Goal: Download file/media

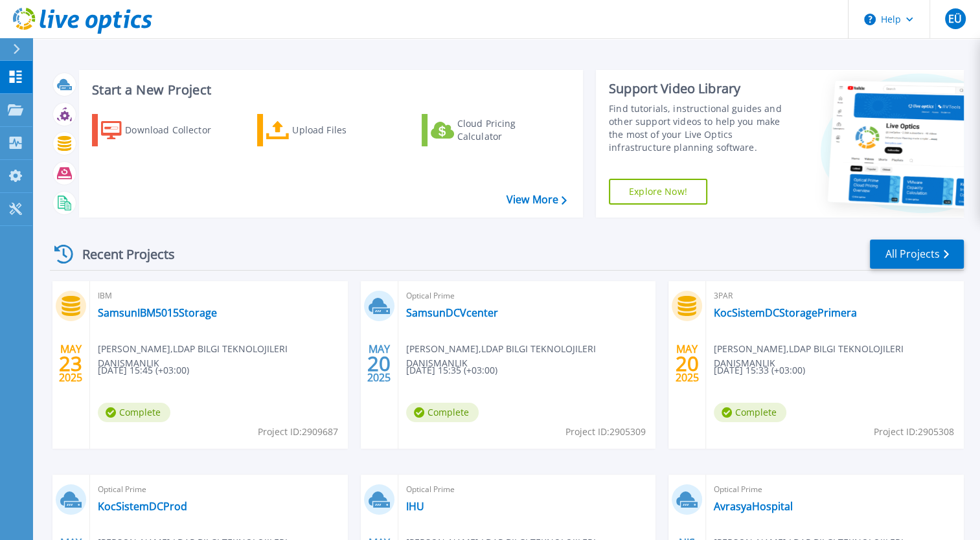
click at [476, 237] on div "Recent Projects All Projects MAY 23 2025 IBM SamsunIBM5015Storage Ertuğrul Ünal…" at bounding box center [507, 453] width 914 height 451
click at [2, 52] on button at bounding box center [16, 49] width 32 height 23
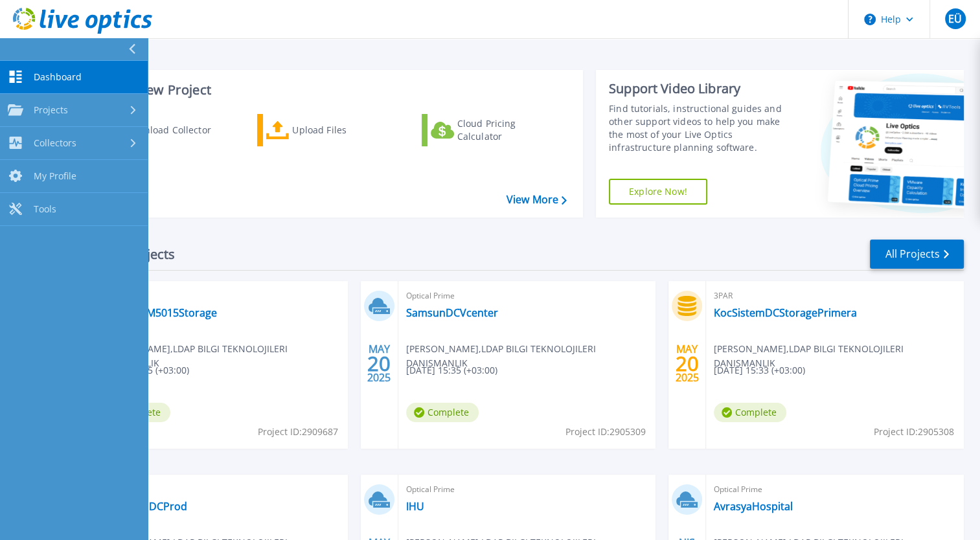
click at [310, 60] on div "Start a New Project Download Collector Upload Files Cloud Pricing Calculator Vi…" at bounding box center [507, 144] width 914 height 168
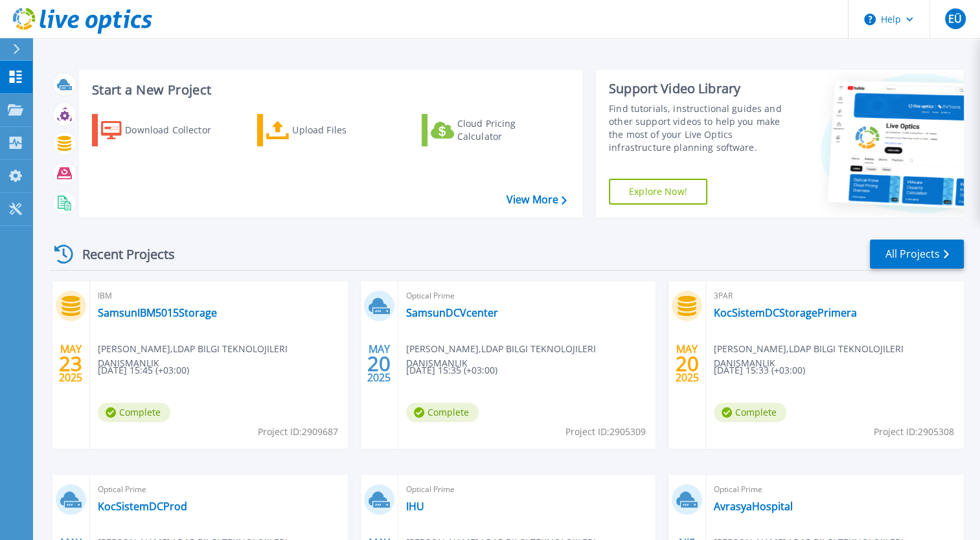
click at [332, 258] on div "Recent Projects All Projects" at bounding box center [507, 254] width 914 height 32
click at [74, 113] on div "Projects" at bounding box center [60, 111] width 53 height 34
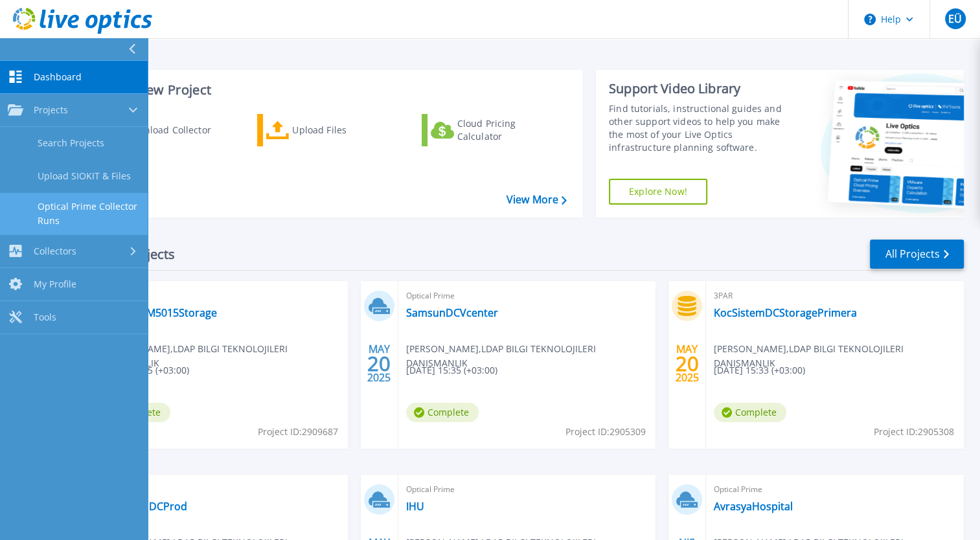
click at [126, 205] on link "Optical Prime Collector Runs" at bounding box center [74, 213] width 148 height 41
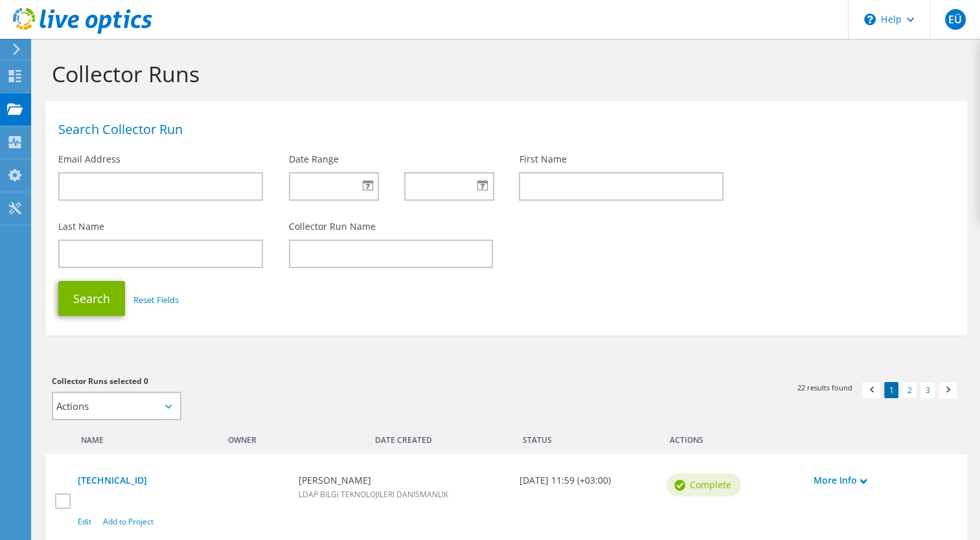
scroll to position [65, 0]
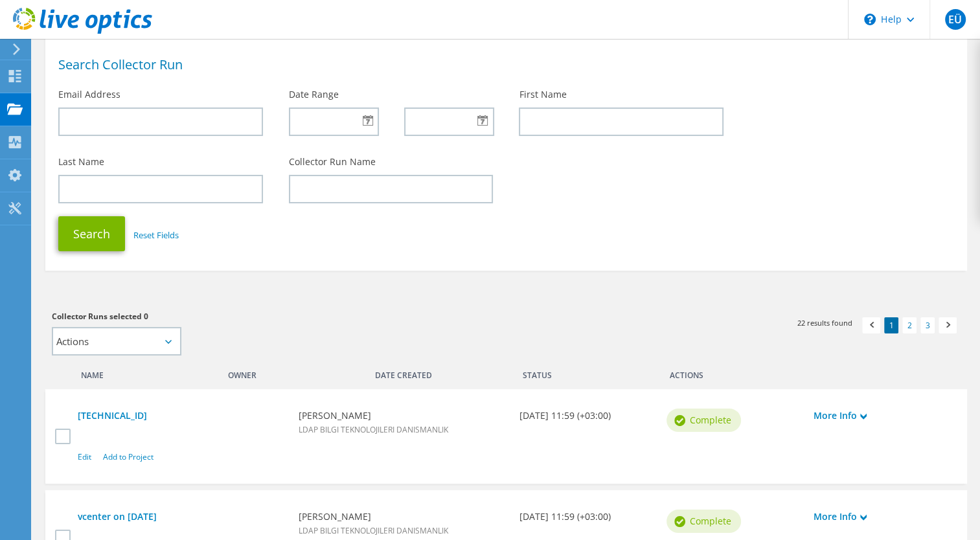
click at [401, 54] on div "Search Collector Run" at bounding box center [506, 62] width 922 height 39
click at [60, 144] on div "Collectors" at bounding box center [65, 142] width 71 height 32
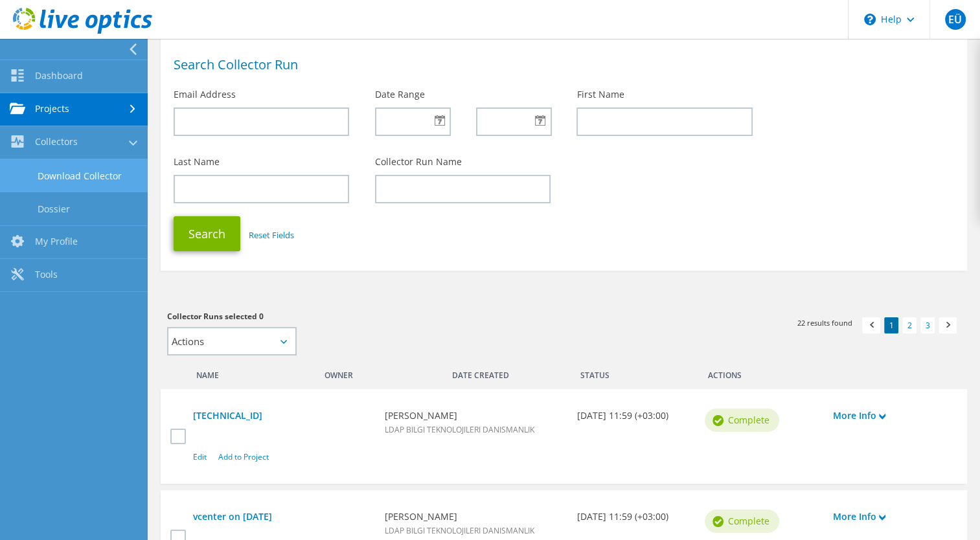
click at [100, 169] on link "Download Collector" at bounding box center [74, 175] width 148 height 33
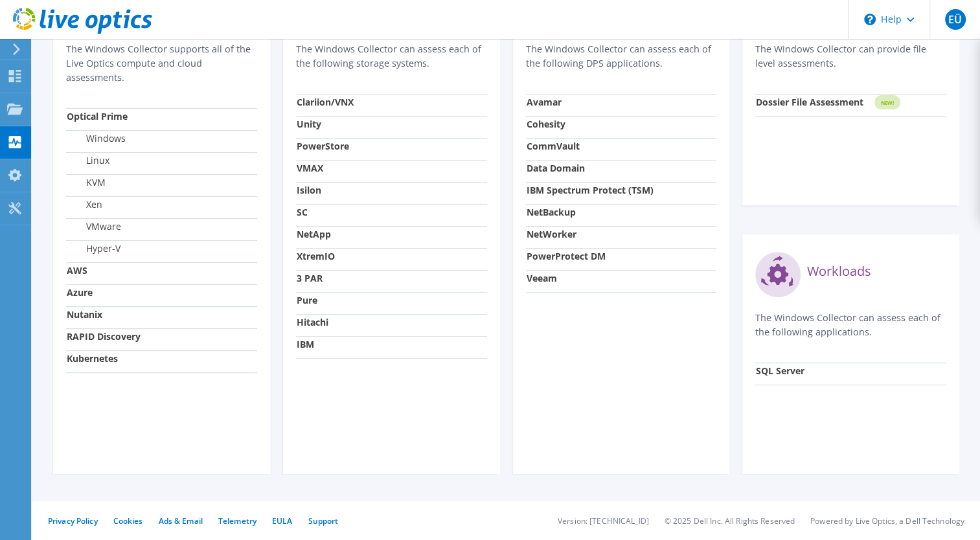
scroll to position [29, 0]
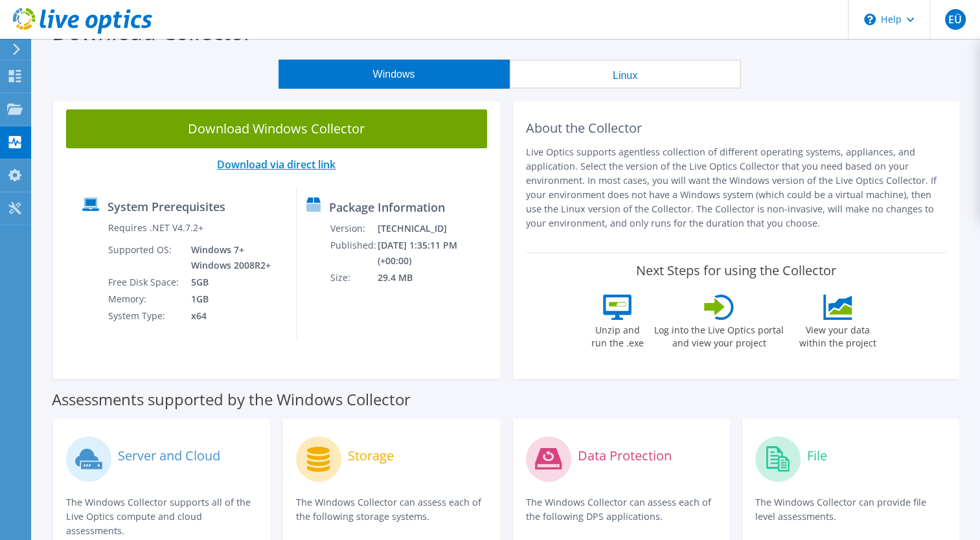
click at [327, 162] on link "Download via direct link" at bounding box center [276, 164] width 119 height 14
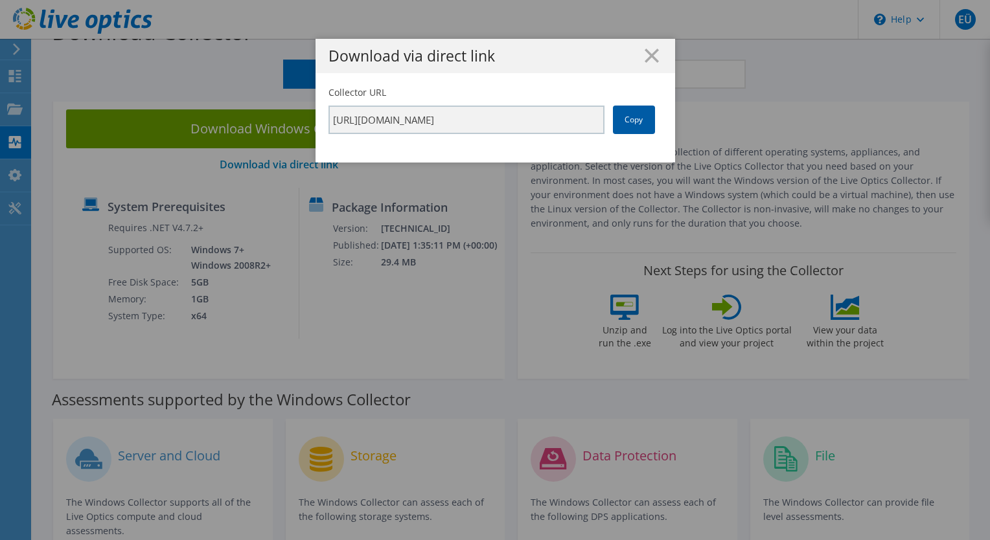
click at [631, 115] on link "Copy" at bounding box center [634, 120] width 42 height 29
click at [63, 252] on div "Download via direct link Collector URL https://app.liveoptics.com/collector/dir…" at bounding box center [495, 270] width 990 height 463
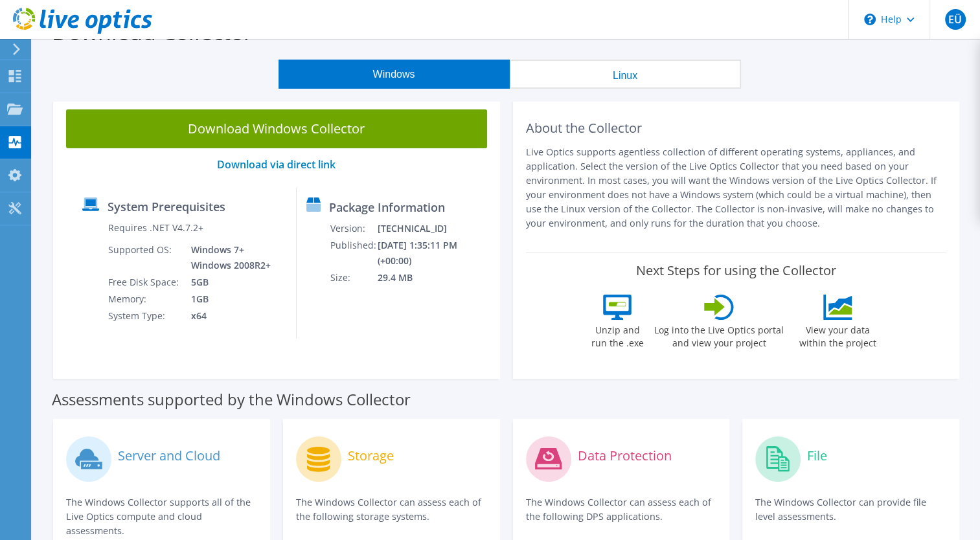
click at [475, 43] on div "Download Collector" at bounding box center [506, 34] width 935 height 49
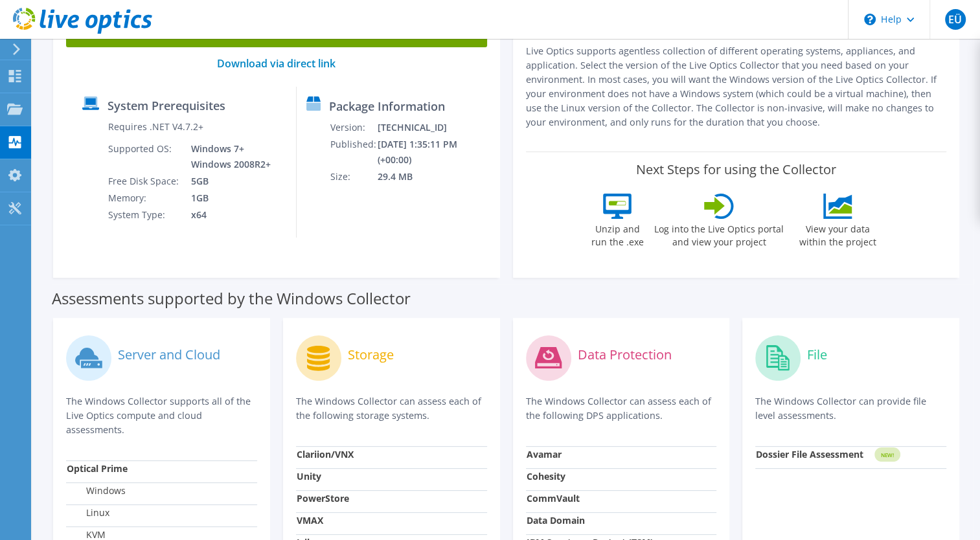
scroll to position [0, 0]
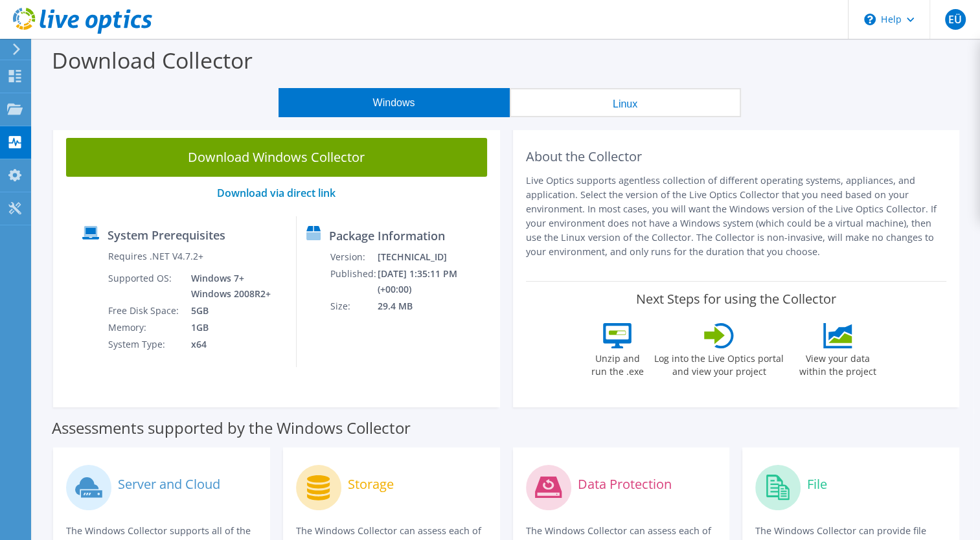
click at [184, 105] on div "Windows Linux" at bounding box center [509, 102] width 928 height 29
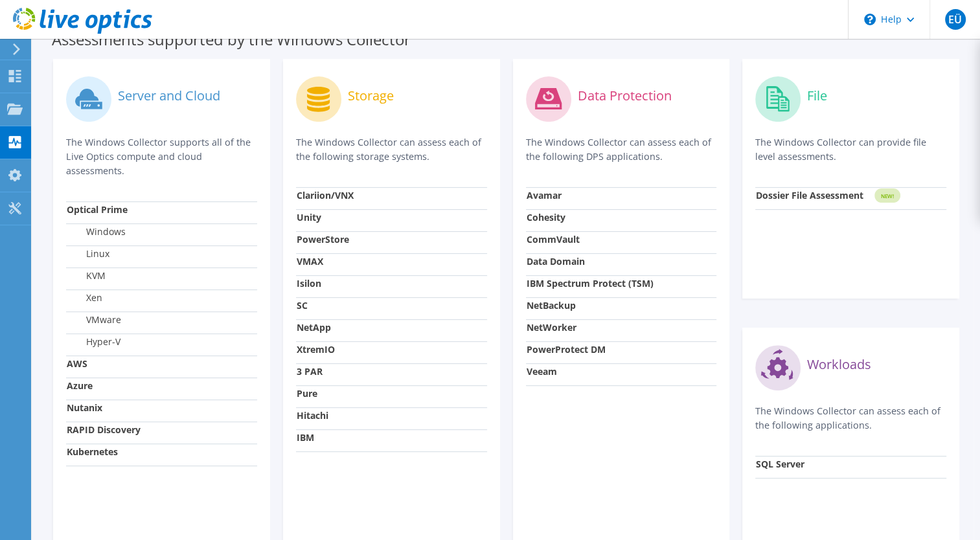
scroll to position [482, 0]
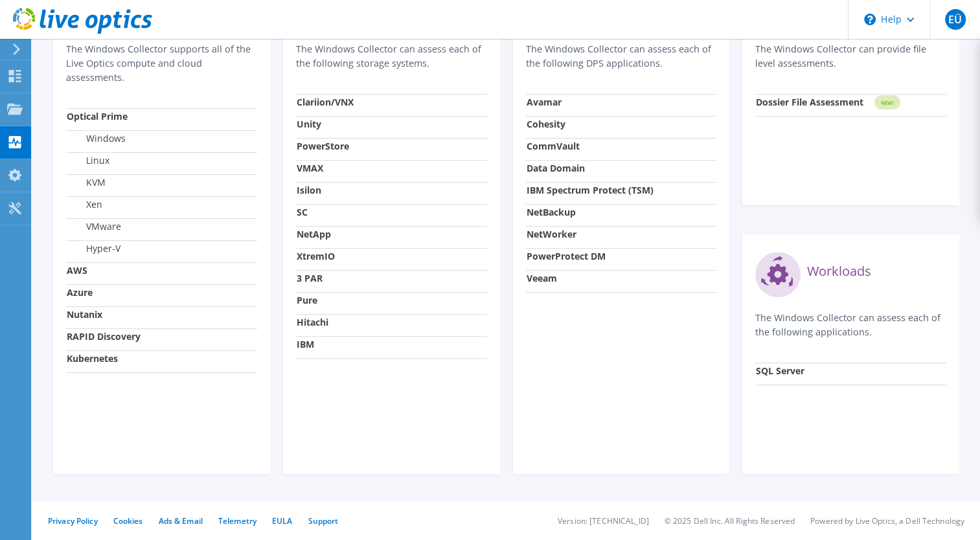
click at [10, 48] on div at bounding box center [14, 49] width 14 height 12
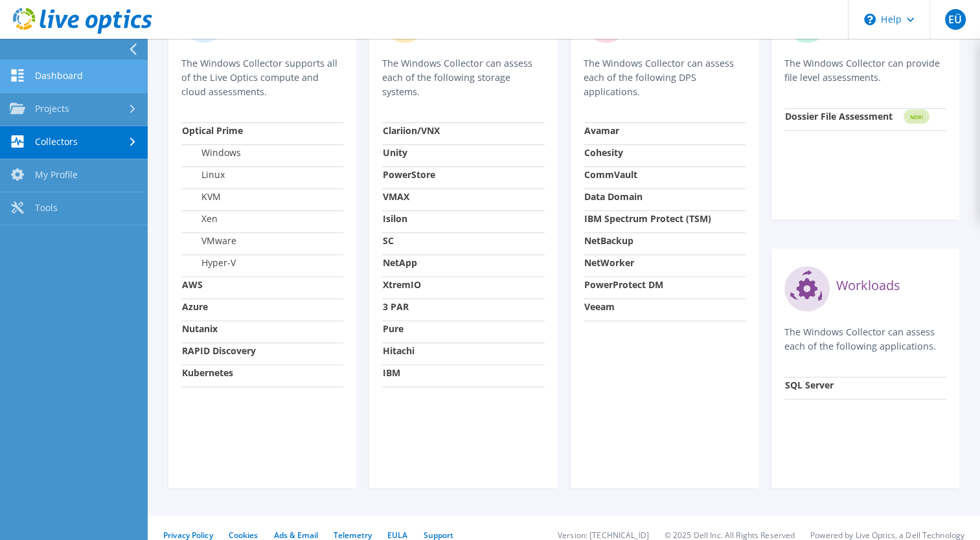
click at [111, 73] on link "Dashboard" at bounding box center [74, 76] width 148 height 33
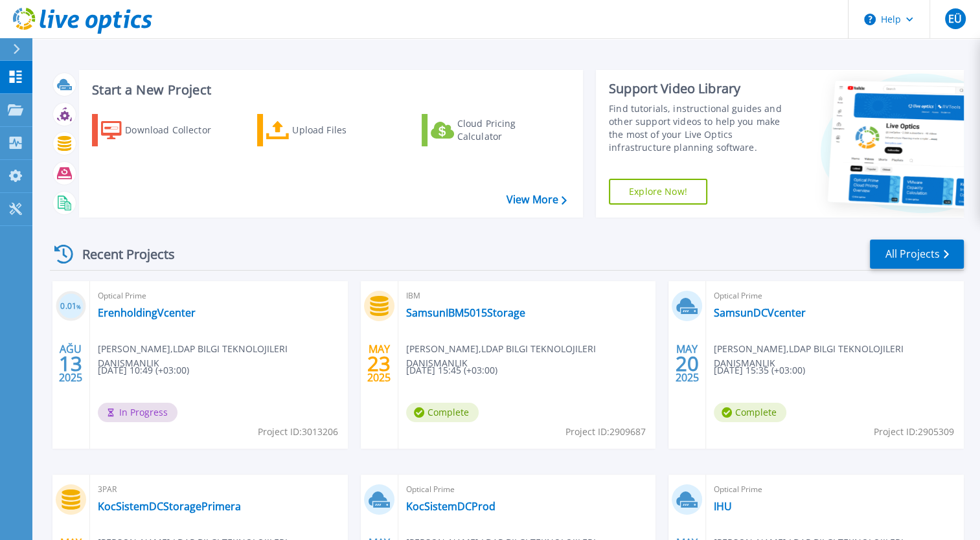
click at [28, 52] on div at bounding box center [22, 49] width 21 height 22
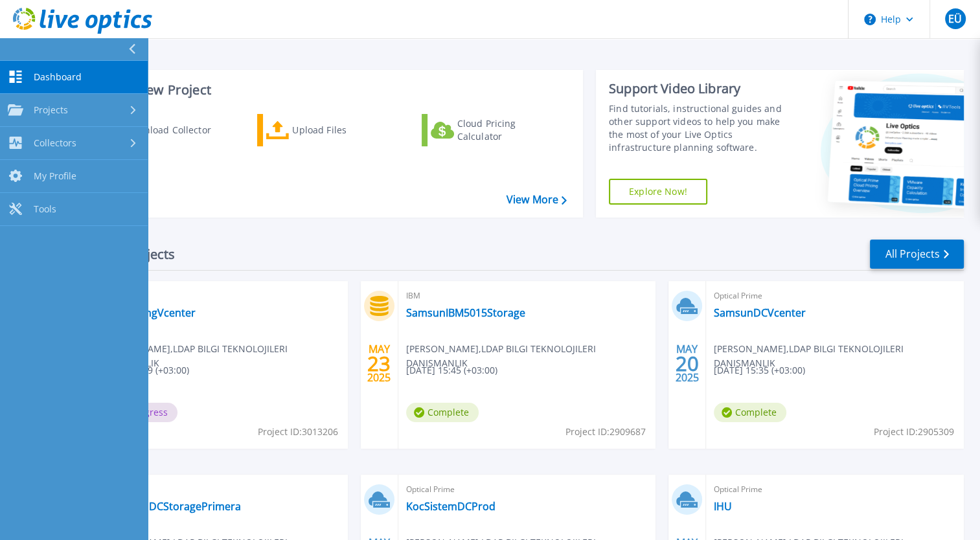
click at [107, 82] on link "Dashboard Dashboard" at bounding box center [74, 77] width 148 height 33
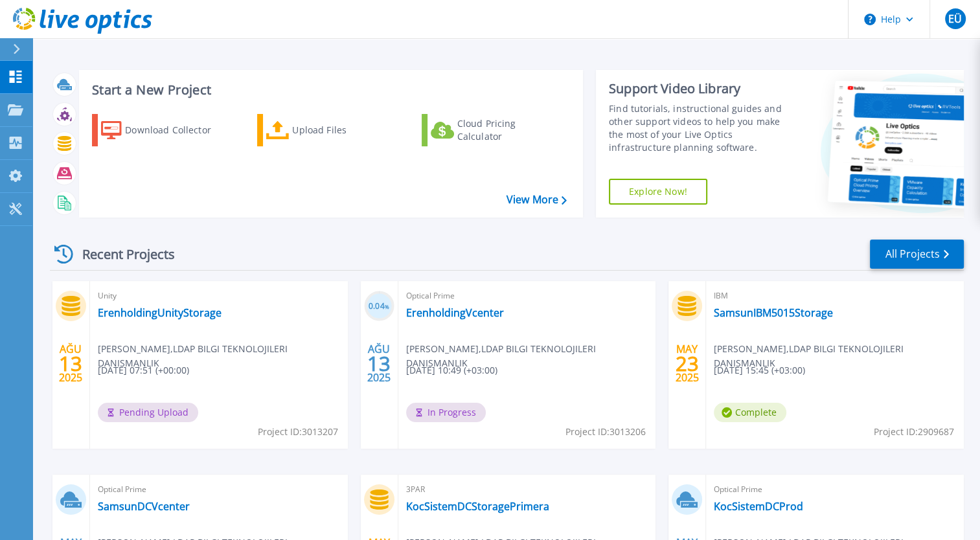
scroll to position [65, 0]
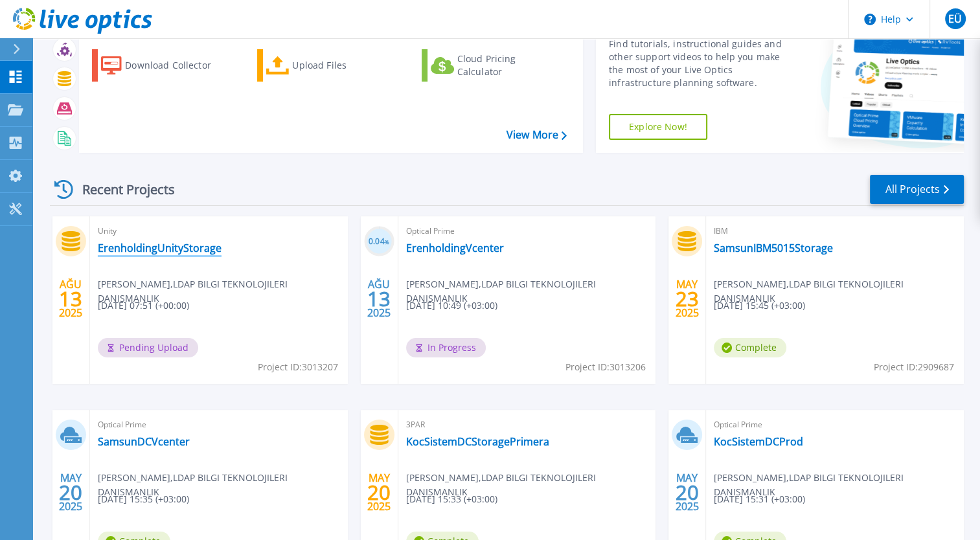
click at [182, 244] on link "ErenholdingUnityStorage" at bounding box center [160, 248] width 124 height 13
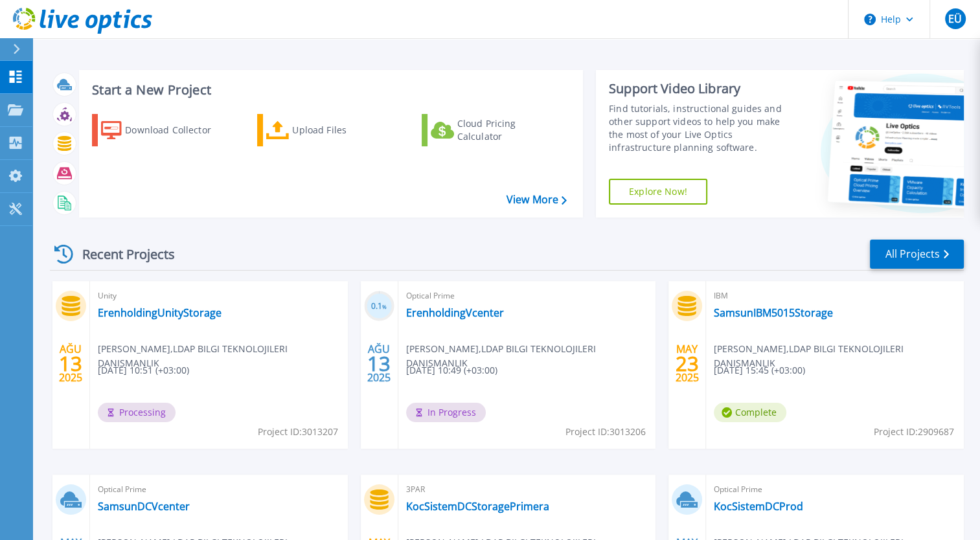
click at [257, 252] on div "Recent Projects All Projects" at bounding box center [507, 254] width 914 height 32
click at [157, 312] on link "ErenholdingUnityStorage" at bounding box center [160, 312] width 124 height 13
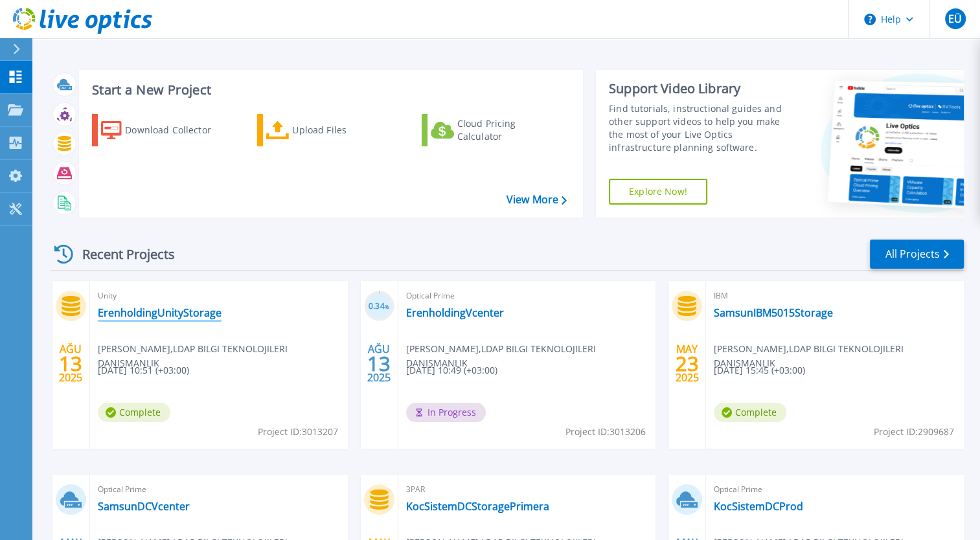
click at [200, 307] on link "ErenholdingUnityStorage" at bounding box center [160, 312] width 124 height 13
